Goal: Book appointment/travel/reservation

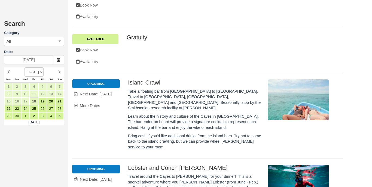
scroll to position [198, 0]
click at [41, 100] on link "19" at bounding box center [42, 101] width 8 height 7
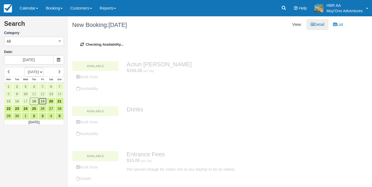
type input "[DATE]"
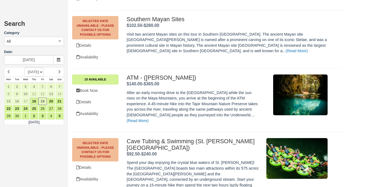
scroll to position [2241, 0]
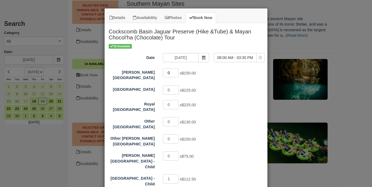
type input "1"
click at [177, 71] on input "1" at bounding box center [171, 72] width 16 height 9
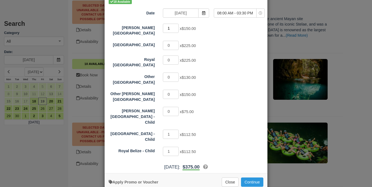
scroll to position [44, 0]
type input "0"
click at [178, 130] on input "0" at bounding box center [171, 134] width 16 height 9
type input "0"
click at [177, 147] on input "0" at bounding box center [171, 151] width 16 height 9
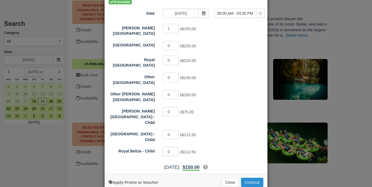
click at [257, 178] on button "Continue" at bounding box center [252, 182] width 22 height 9
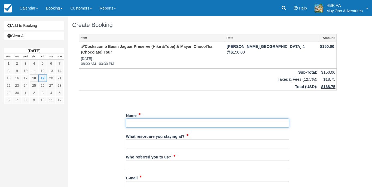
click at [166, 119] on input "Name" at bounding box center [207, 123] width 163 height 9
type input "Eszter Nemes"
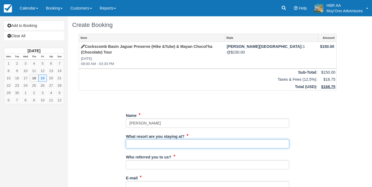
click at [165, 140] on input "What resort are you staying at?" at bounding box center [207, 143] width 163 height 9
type input "[PERSON_NAME][GEOGRAPHIC_DATA]"
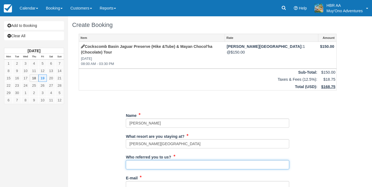
click at [167, 160] on input "Who referred you to us?" at bounding box center [207, 164] width 163 height 9
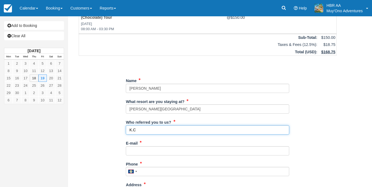
scroll to position [42, 0]
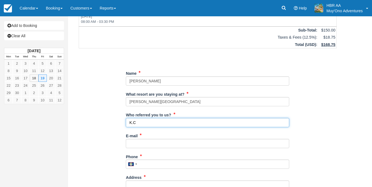
type input "K.C"
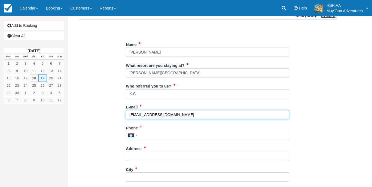
scroll to position [72, 0]
type input "frontdesk@hopkinsbaybelize.com"
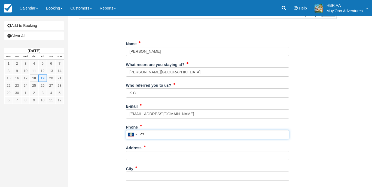
type input "^"
type input "671-0481"
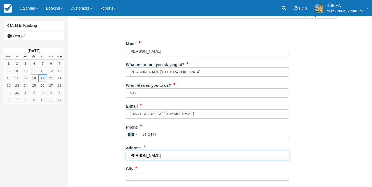
type input "Hopkins"
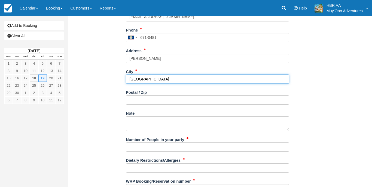
scroll to position [181, 0]
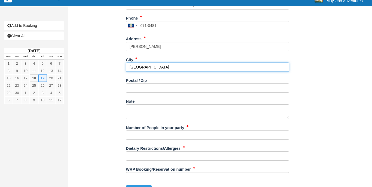
type input "Belize"
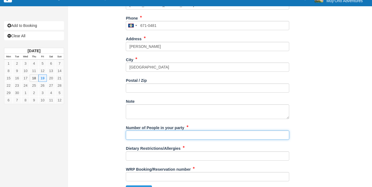
click at [156, 131] on input "Number of People in your party" at bounding box center [207, 135] width 163 height 9
type input "1px"
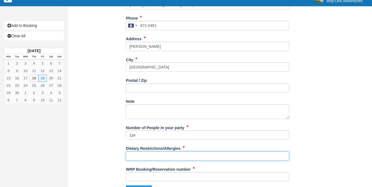
click at [153, 152] on input "Dietary Restrictions/Allergies" at bounding box center [207, 156] width 163 height 9
type input "N/A"
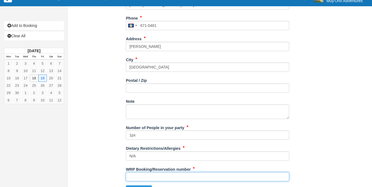
click at [153, 172] on input "WRP Booking/Reservation number" at bounding box center [207, 176] width 163 height 9
